Goal: Use online tool/utility: Utilize a website feature to perform a specific function

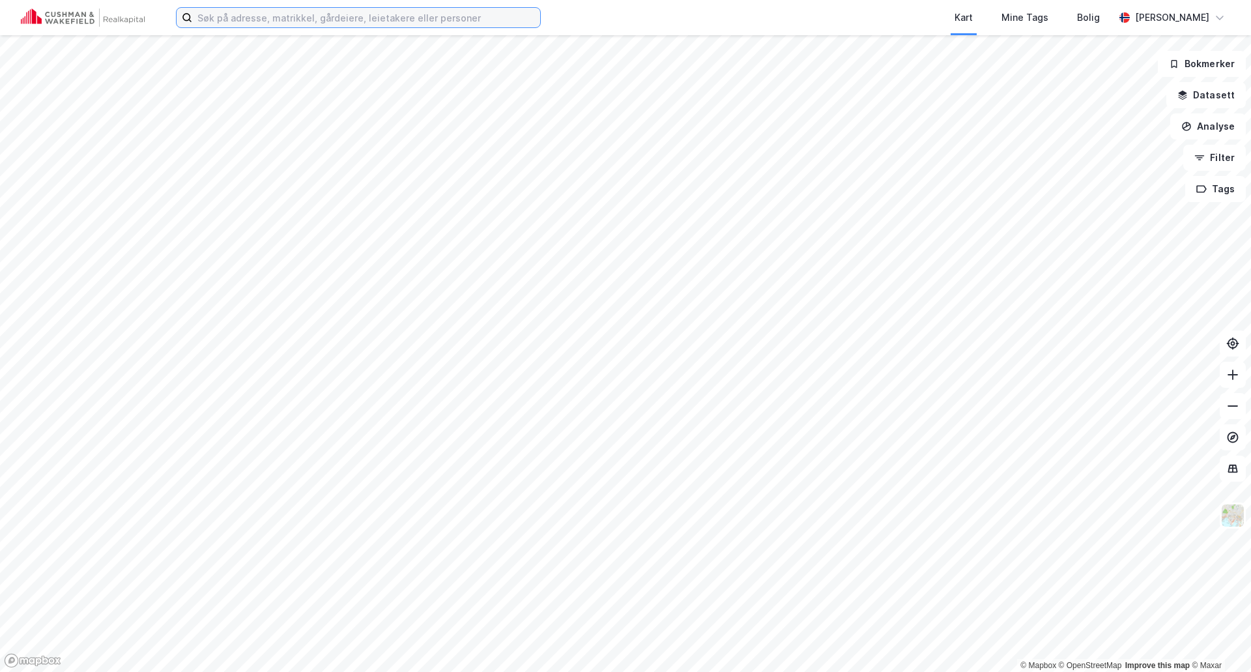
click at [278, 15] on input at bounding box center [366, 18] width 348 height 20
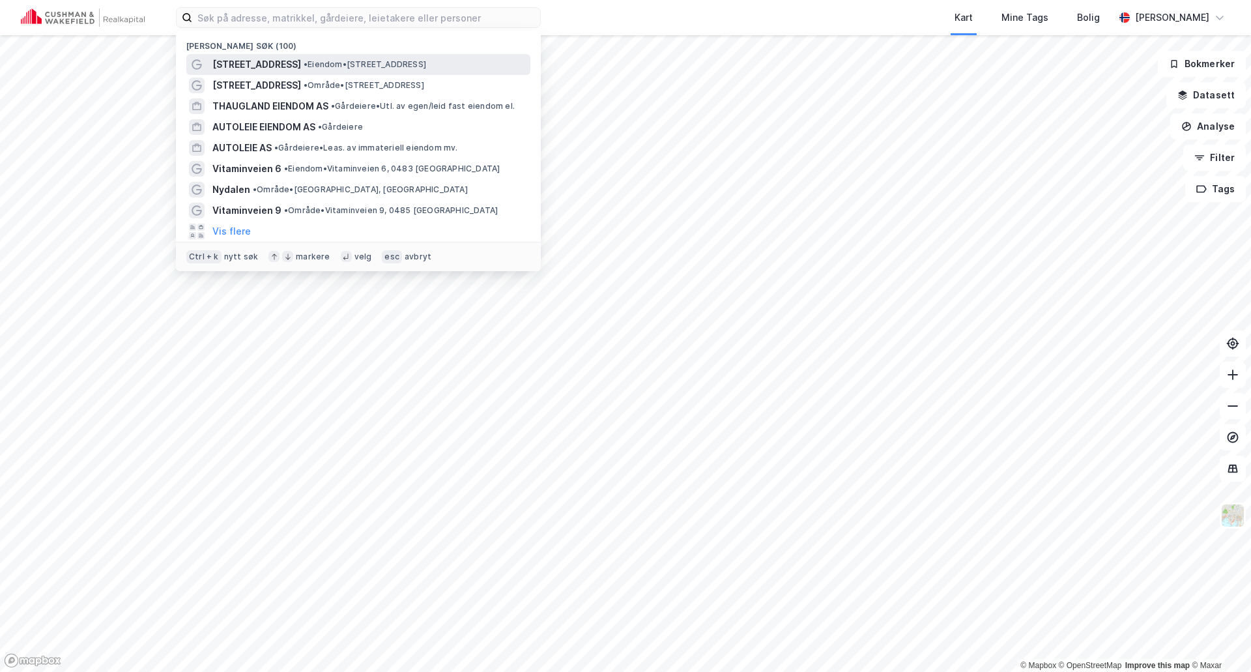
click at [229, 66] on span "[STREET_ADDRESS]" at bounding box center [256, 65] width 89 height 16
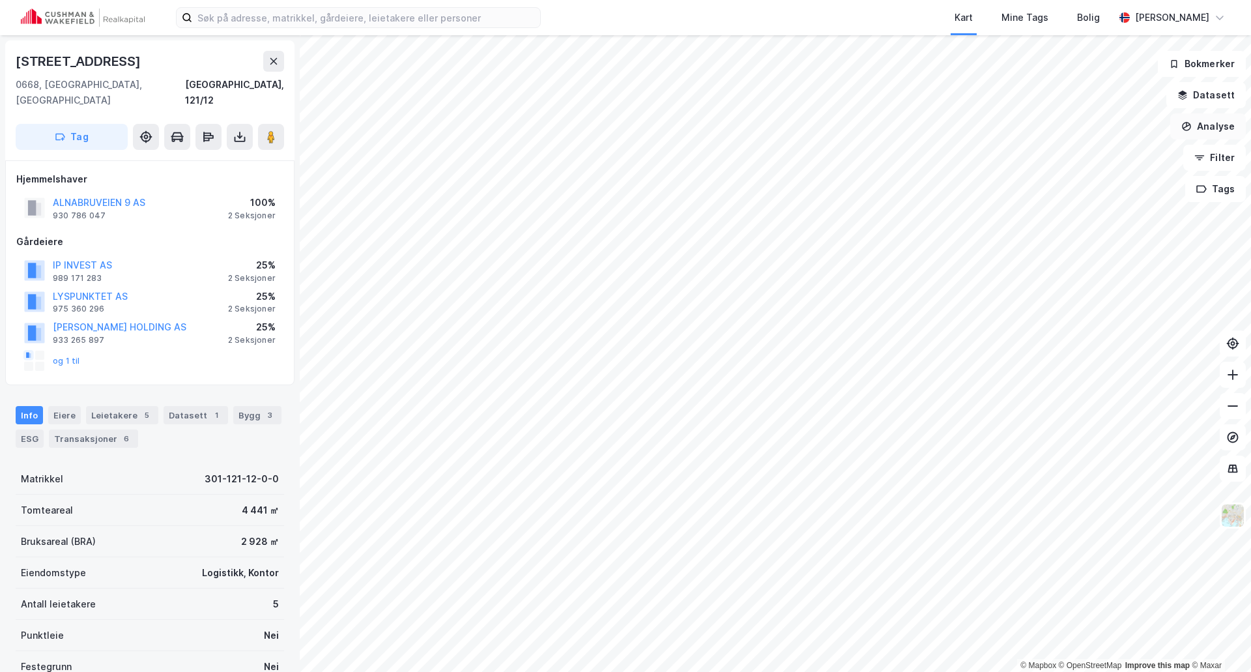
click at [1211, 128] on button "Analyse" at bounding box center [1208, 126] width 76 height 26
click at [1068, 147] on div "Tegn område" at bounding box center [1087, 154] width 150 height 22
